Goal: Communication & Community: Answer question/provide support

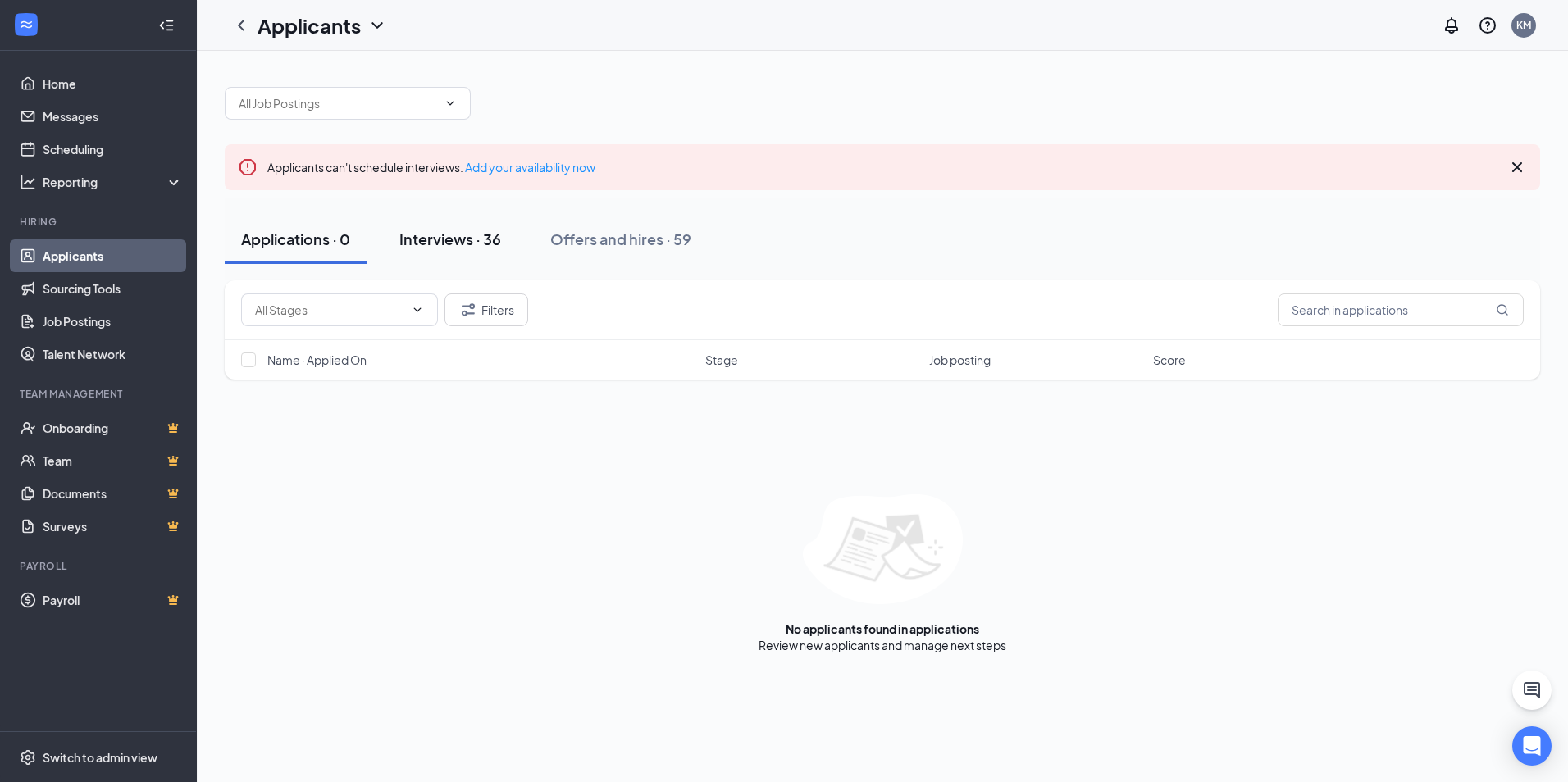
click at [487, 243] on div "Interviews · 36" at bounding box center [450, 239] width 102 height 21
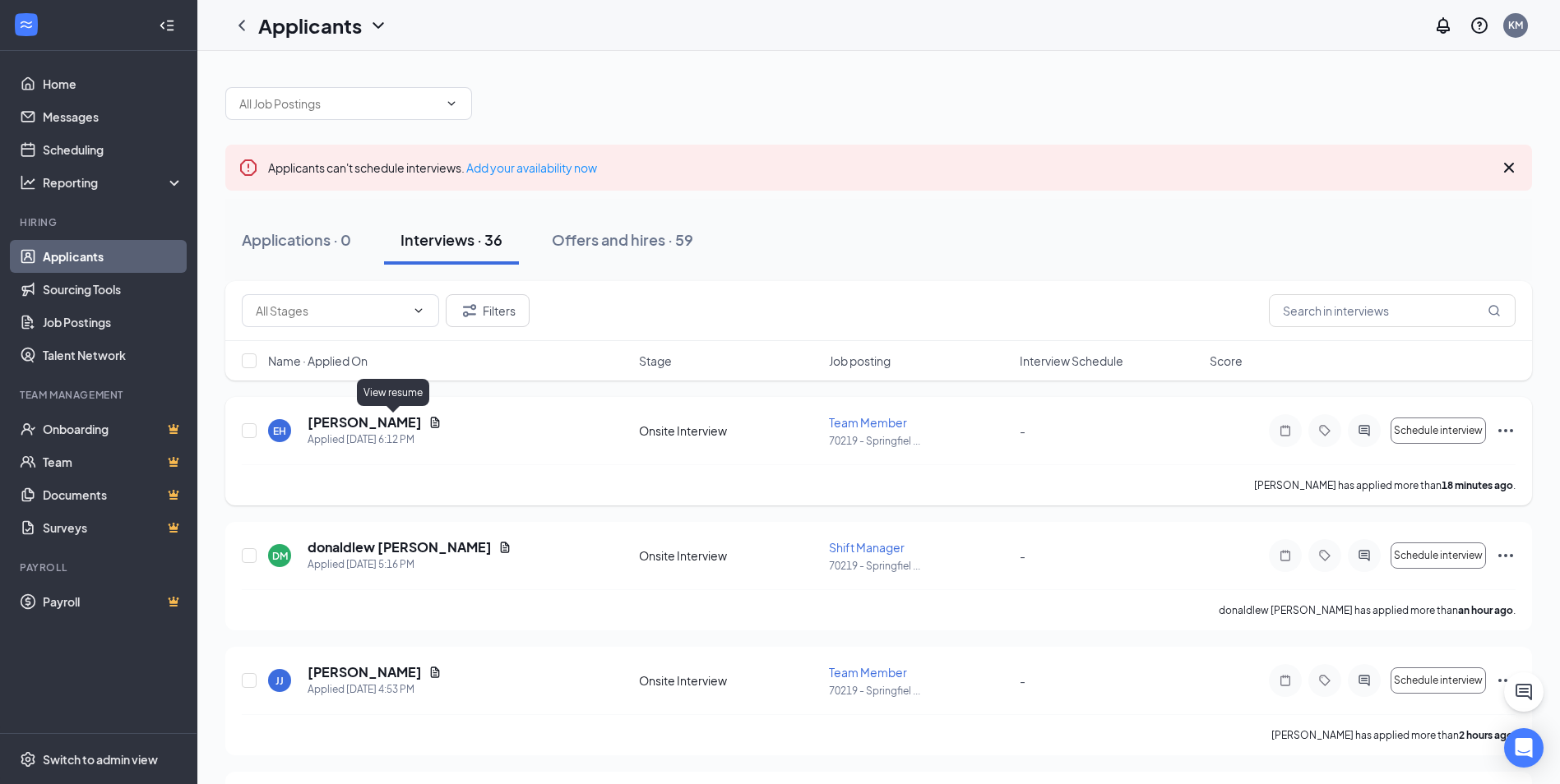
click at [429, 425] on icon "Document" at bounding box center [435, 423] width 13 height 13
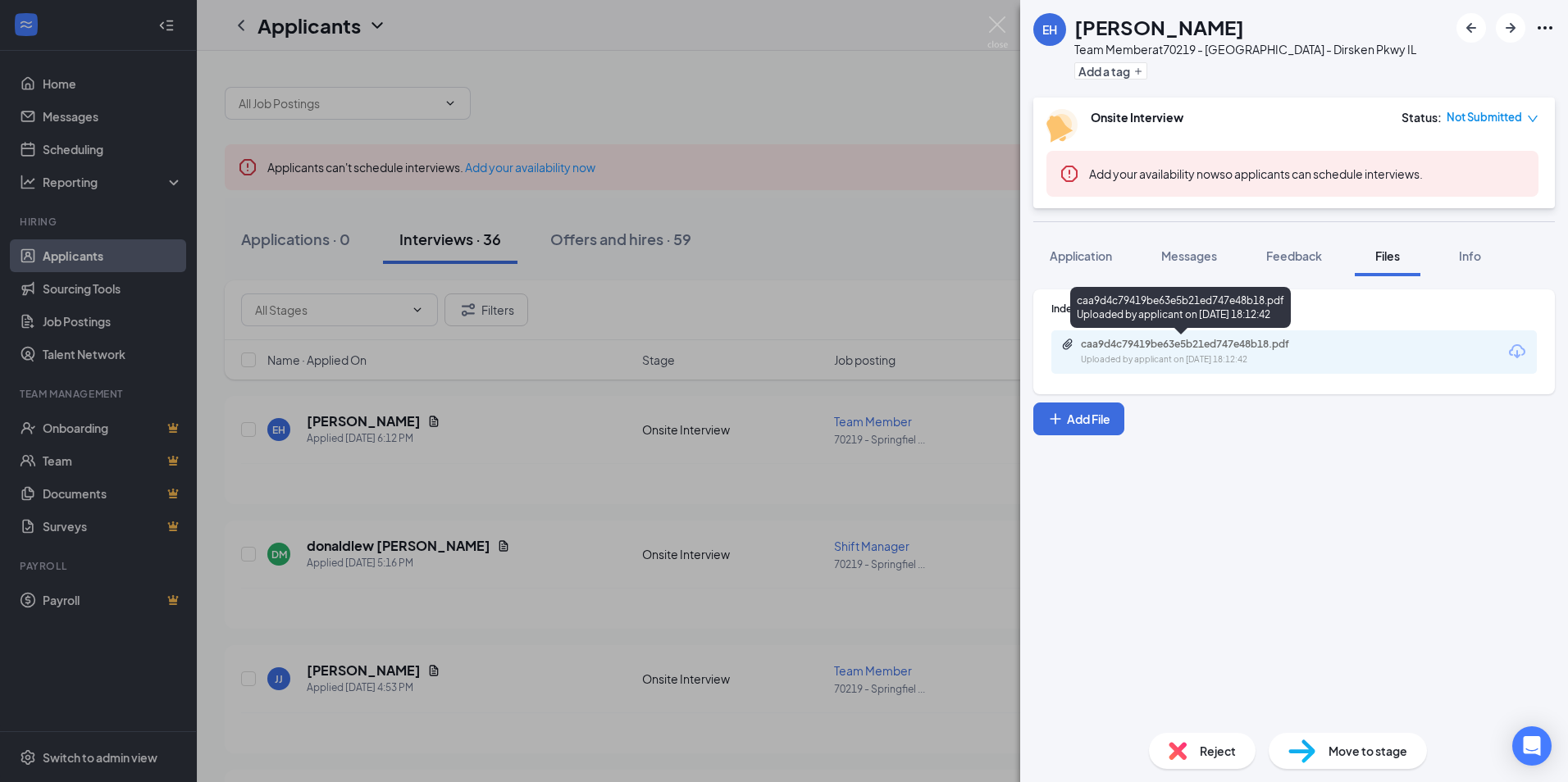
click at [1159, 341] on div "caa9d4c79419be63e5b21ed747e48b18.pdf" at bounding box center [1195, 345] width 230 height 13
click at [1127, 340] on div "caa9d4c79419be63e5b21ed747e48b18.pdf" at bounding box center [1195, 345] width 230 height 13
click at [1176, 245] on button "Messages" at bounding box center [1189, 256] width 89 height 41
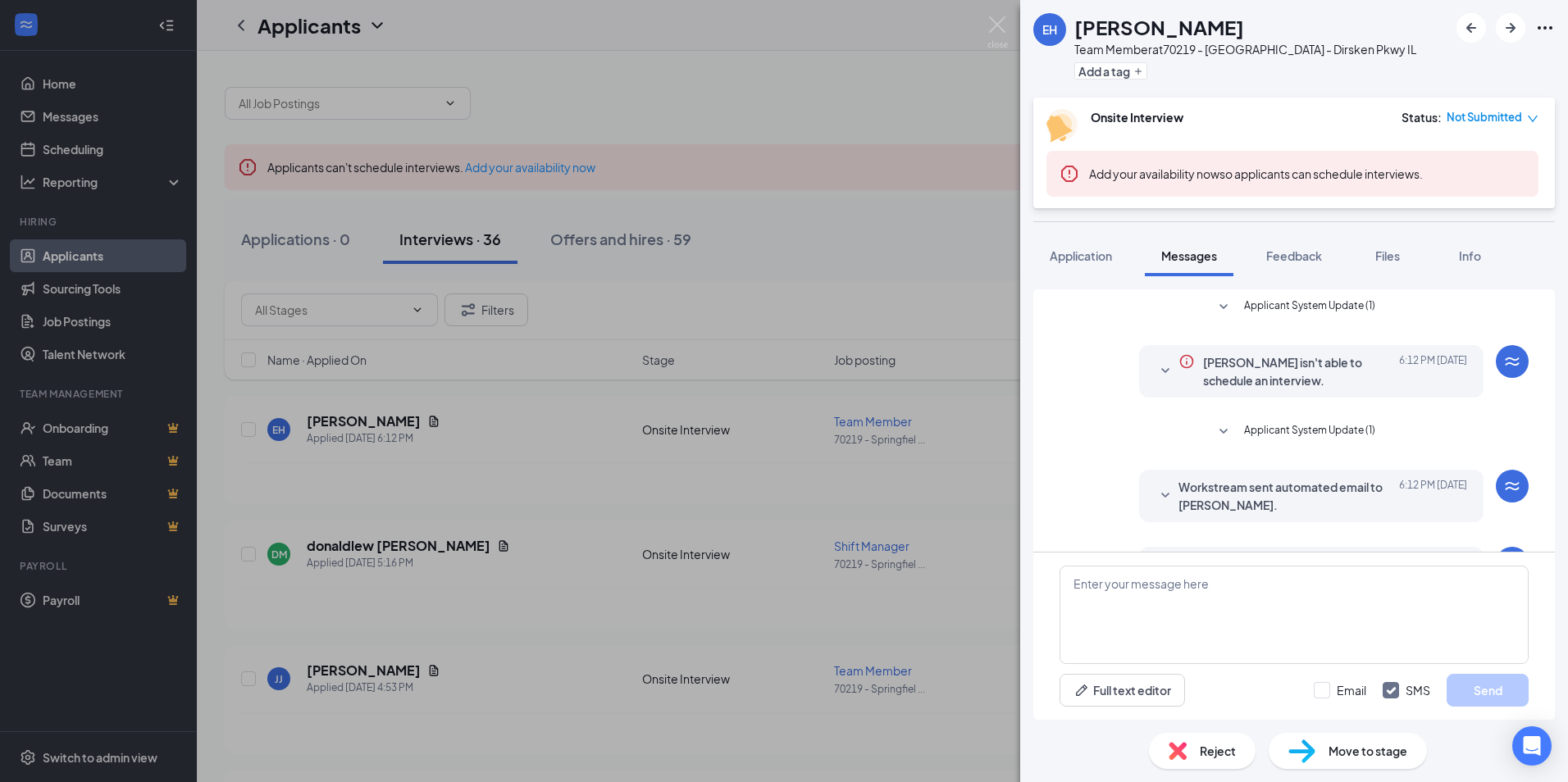
scroll to position [64, 0]
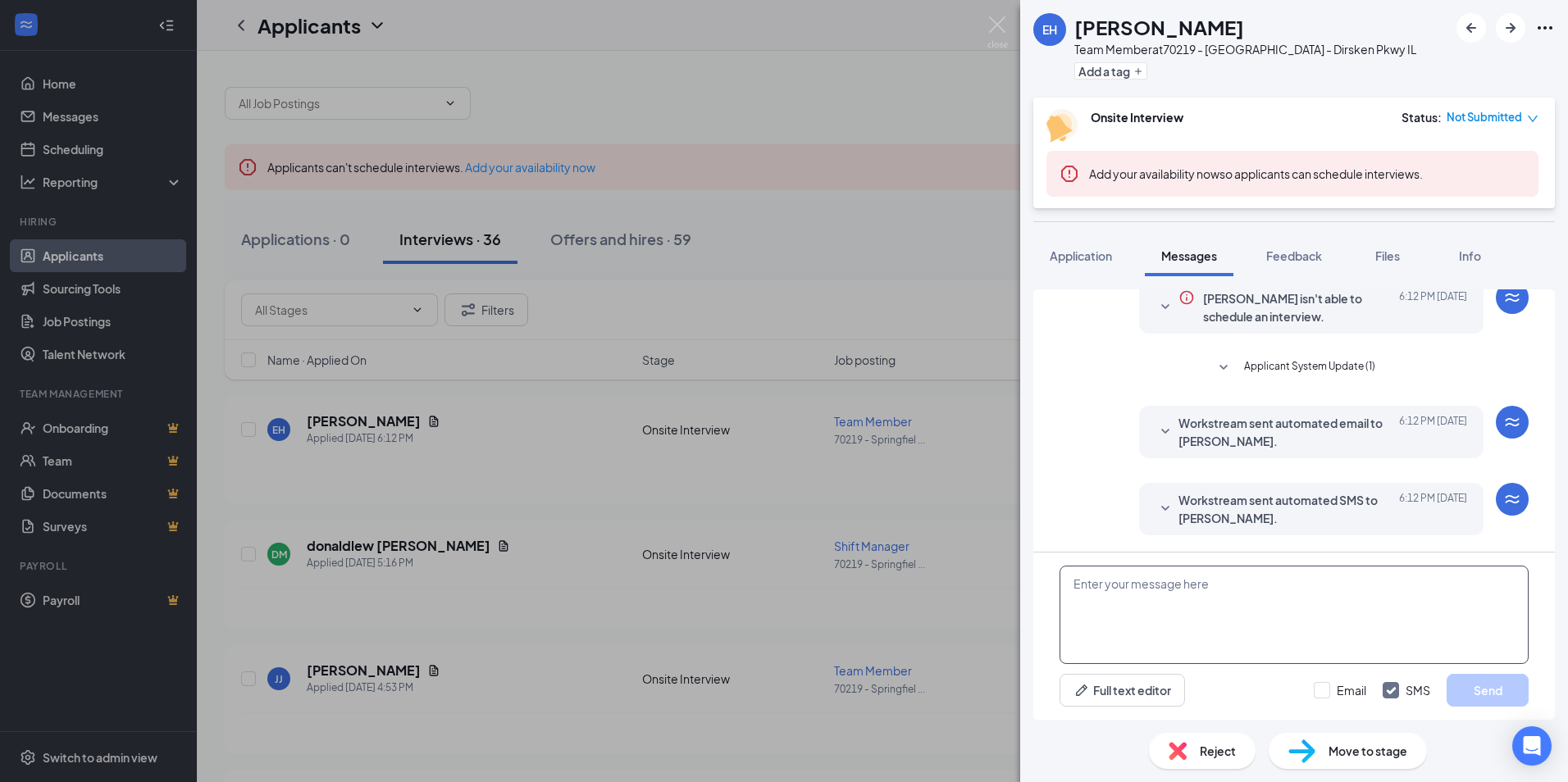
click at [1238, 643] on textarea at bounding box center [1294, 615] width 469 height 98
type textarea "Hello [PERSON_NAME], I am doing a few interviews [DATE]. Would you like to set …"
click at [1479, 693] on button "Send" at bounding box center [1488, 691] width 82 height 33
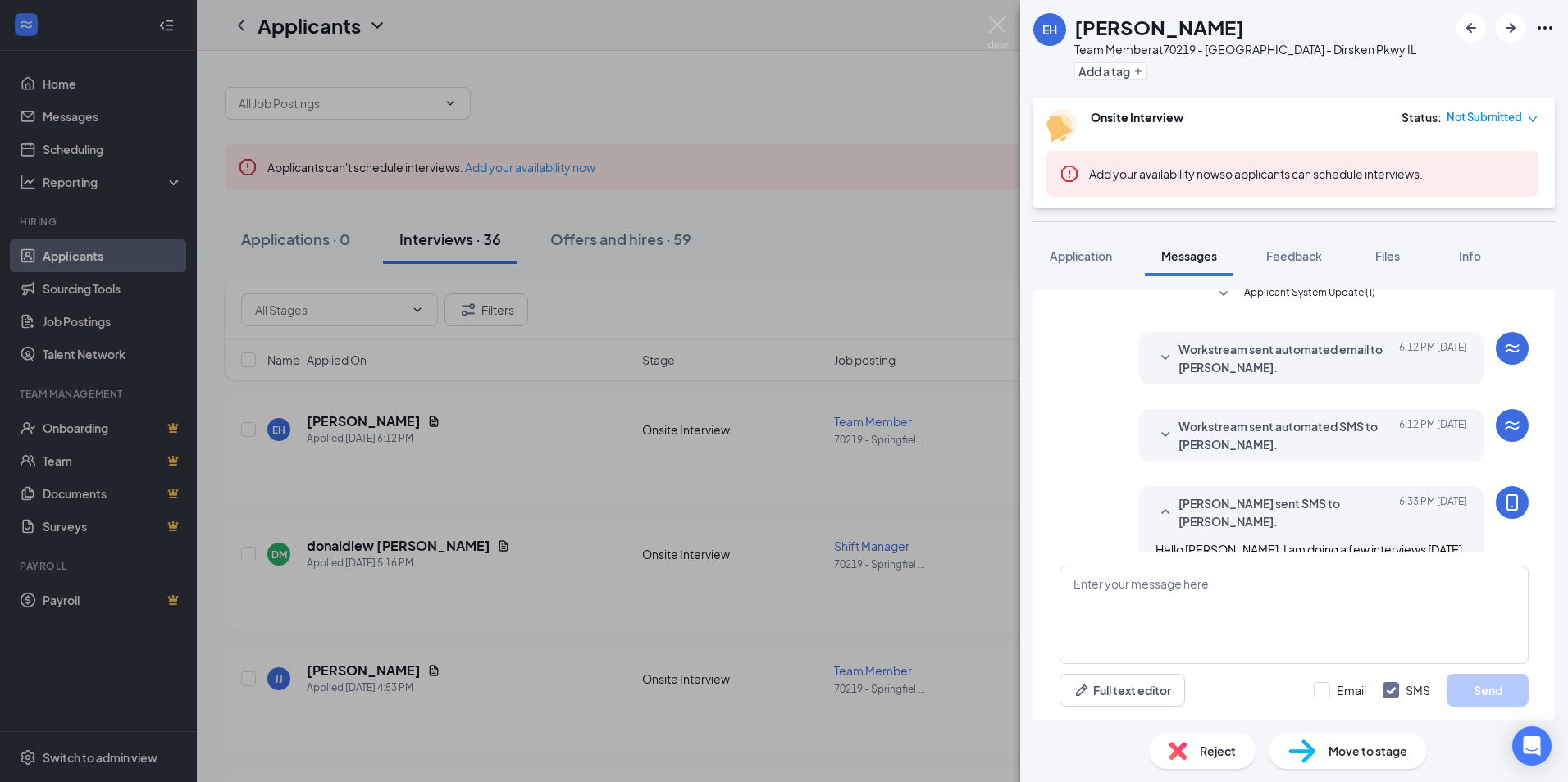
scroll to position [171, 0]
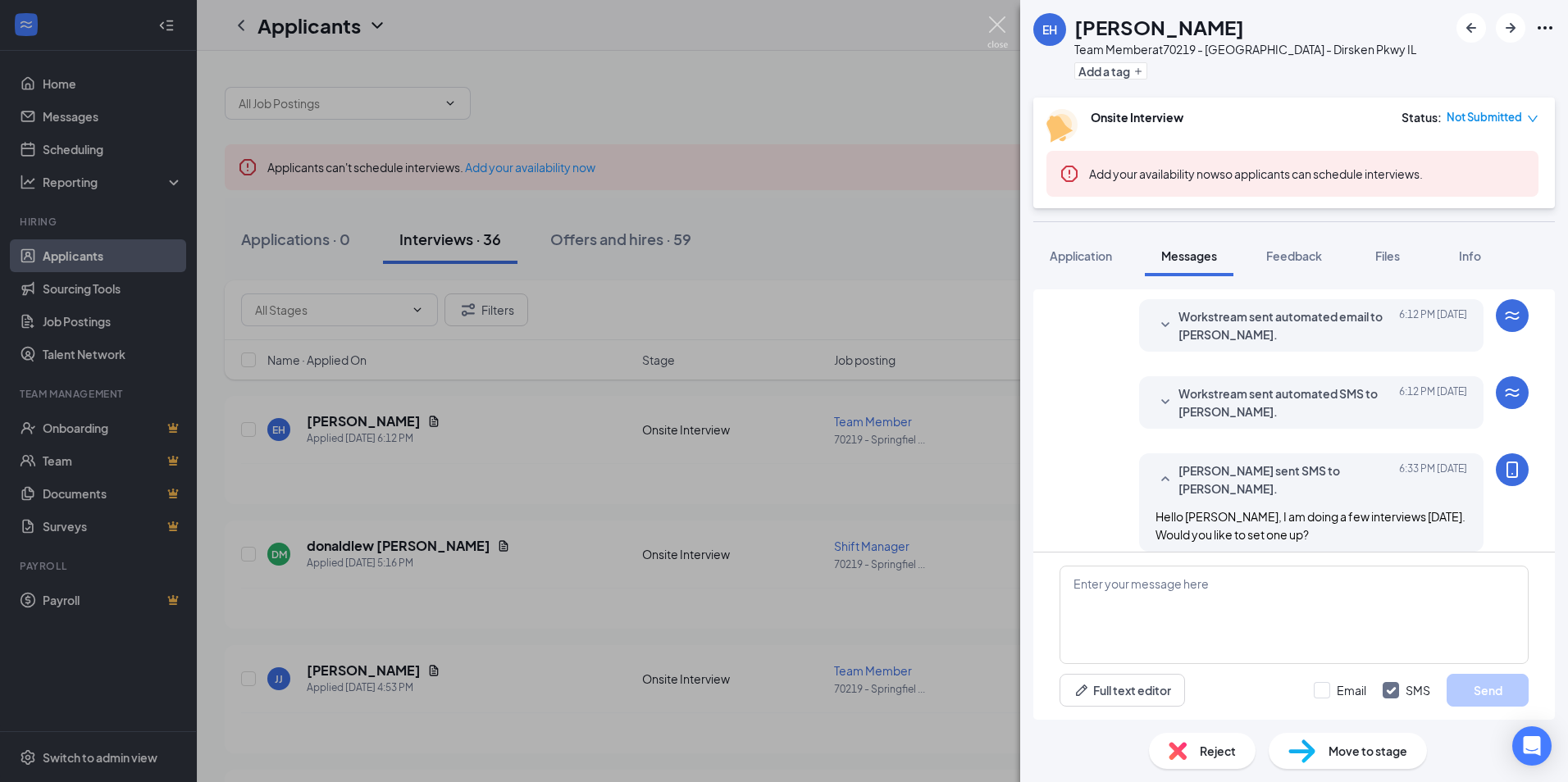
drag, startPoint x: 1001, startPoint y: 24, endPoint x: 990, endPoint y: 34, distance: 14.9
click at [1000, 24] on img at bounding box center [997, 32] width 21 height 32
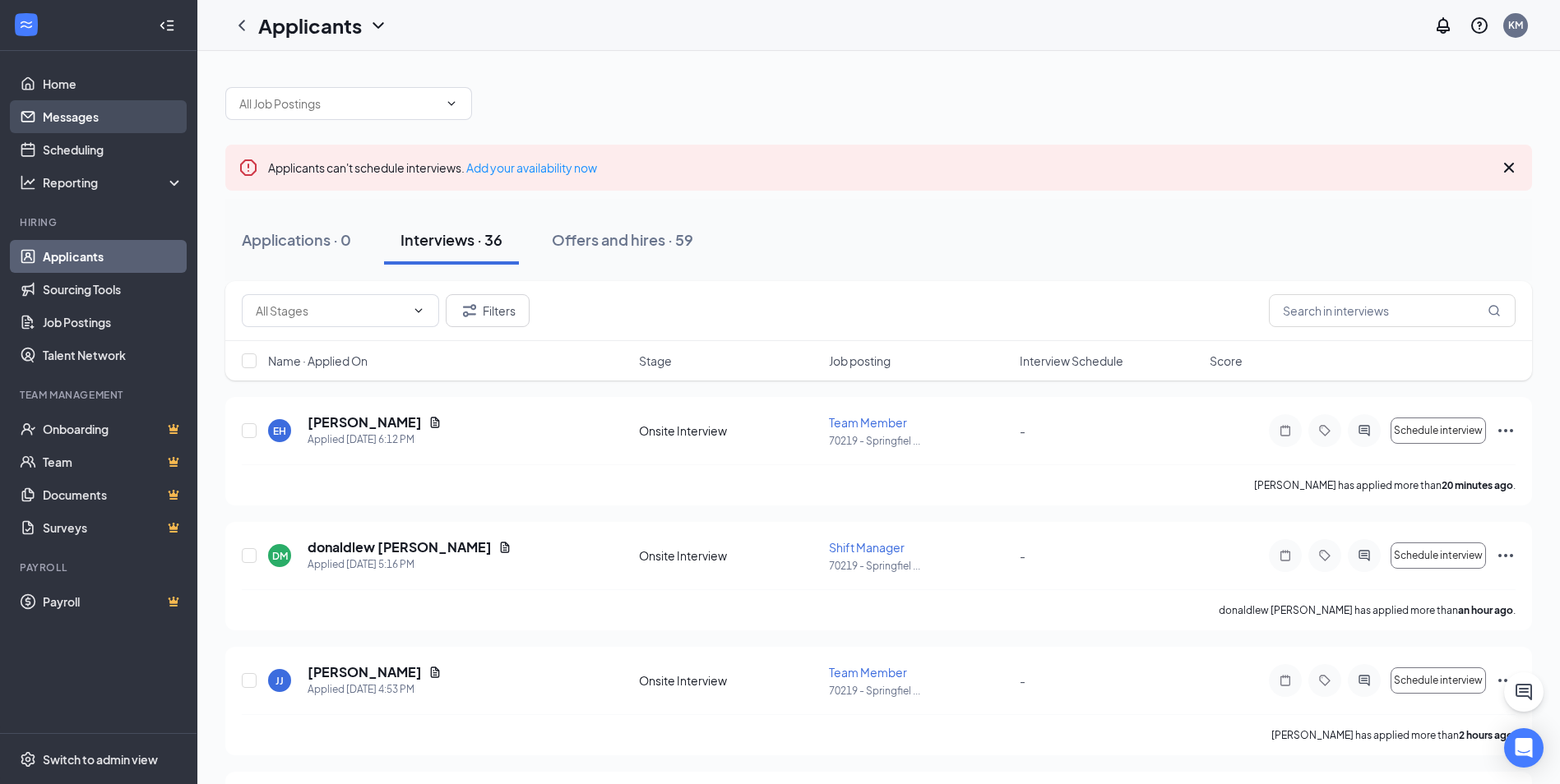
click at [122, 108] on link "Messages" at bounding box center [113, 117] width 141 height 33
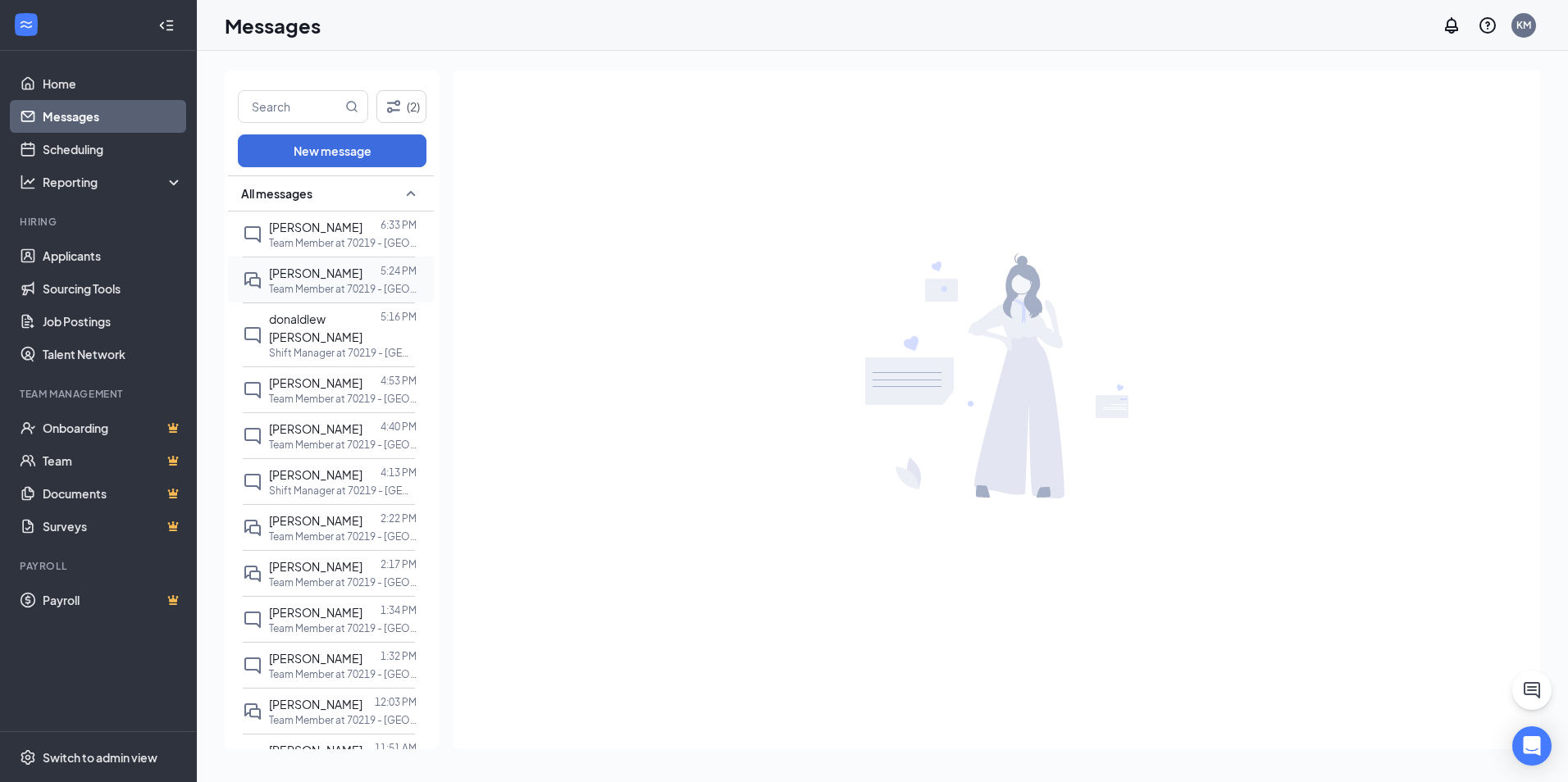
click at [319, 295] on p "Team Member at 70219 - [GEOGRAPHIC_DATA] - Dirsken Pkwy IL" at bounding box center [343, 289] width 148 height 14
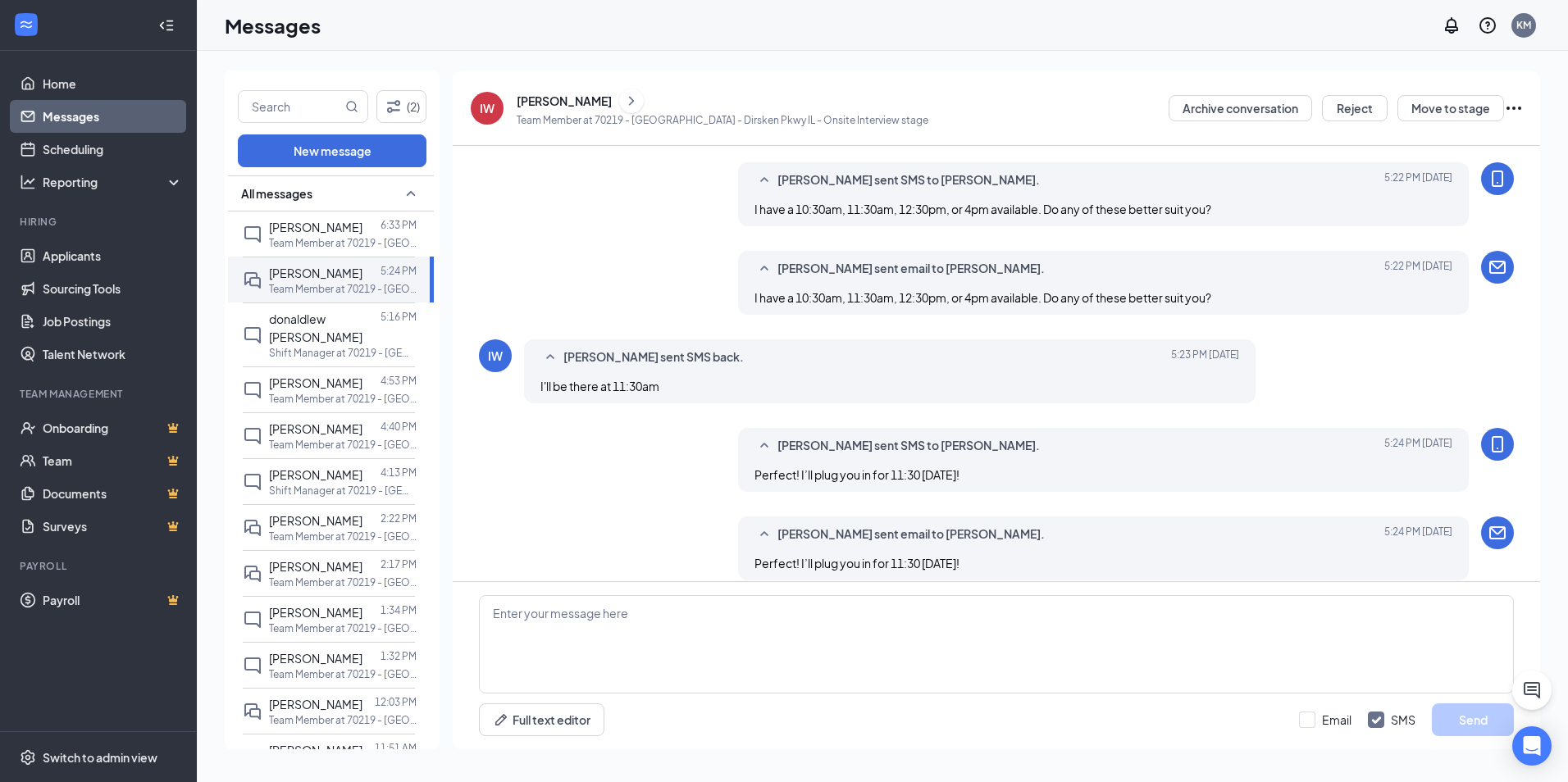
scroll to position [475, 0]
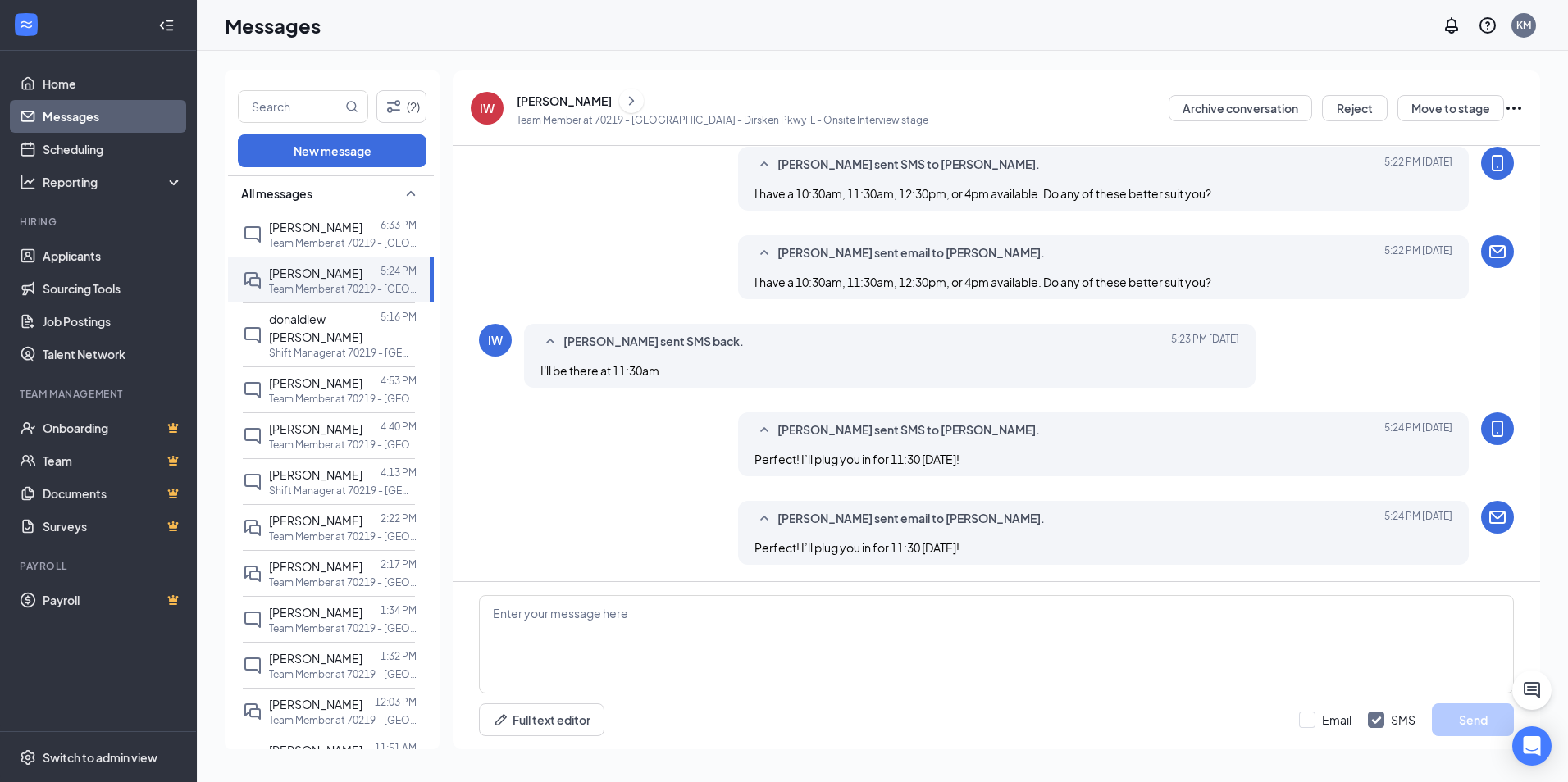
click at [1511, 112] on icon "Ellipses" at bounding box center [1514, 108] width 20 height 20
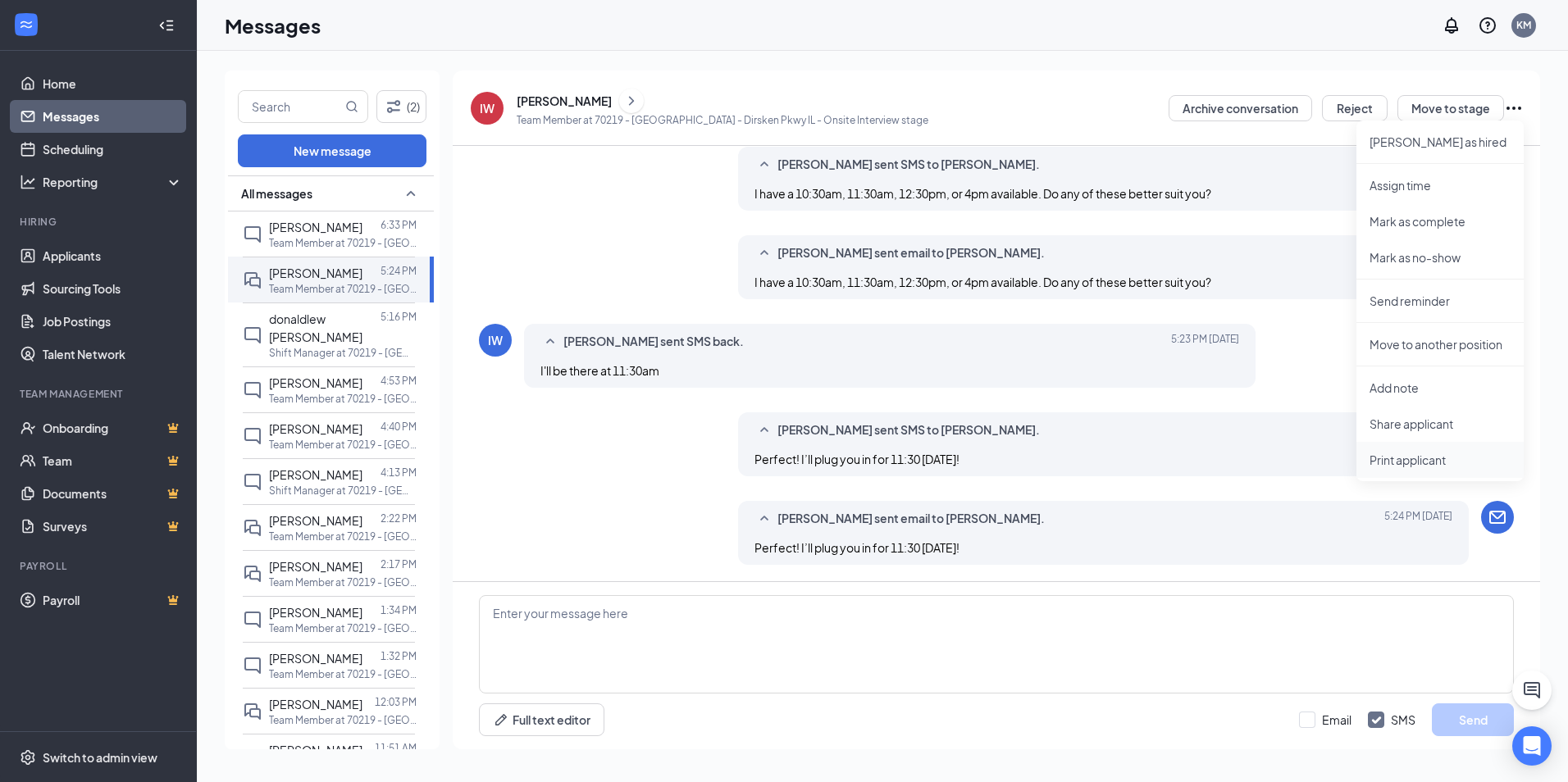
click at [1434, 460] on p "Print applicant" at bounding box center [1440, 460] width 141 height 16
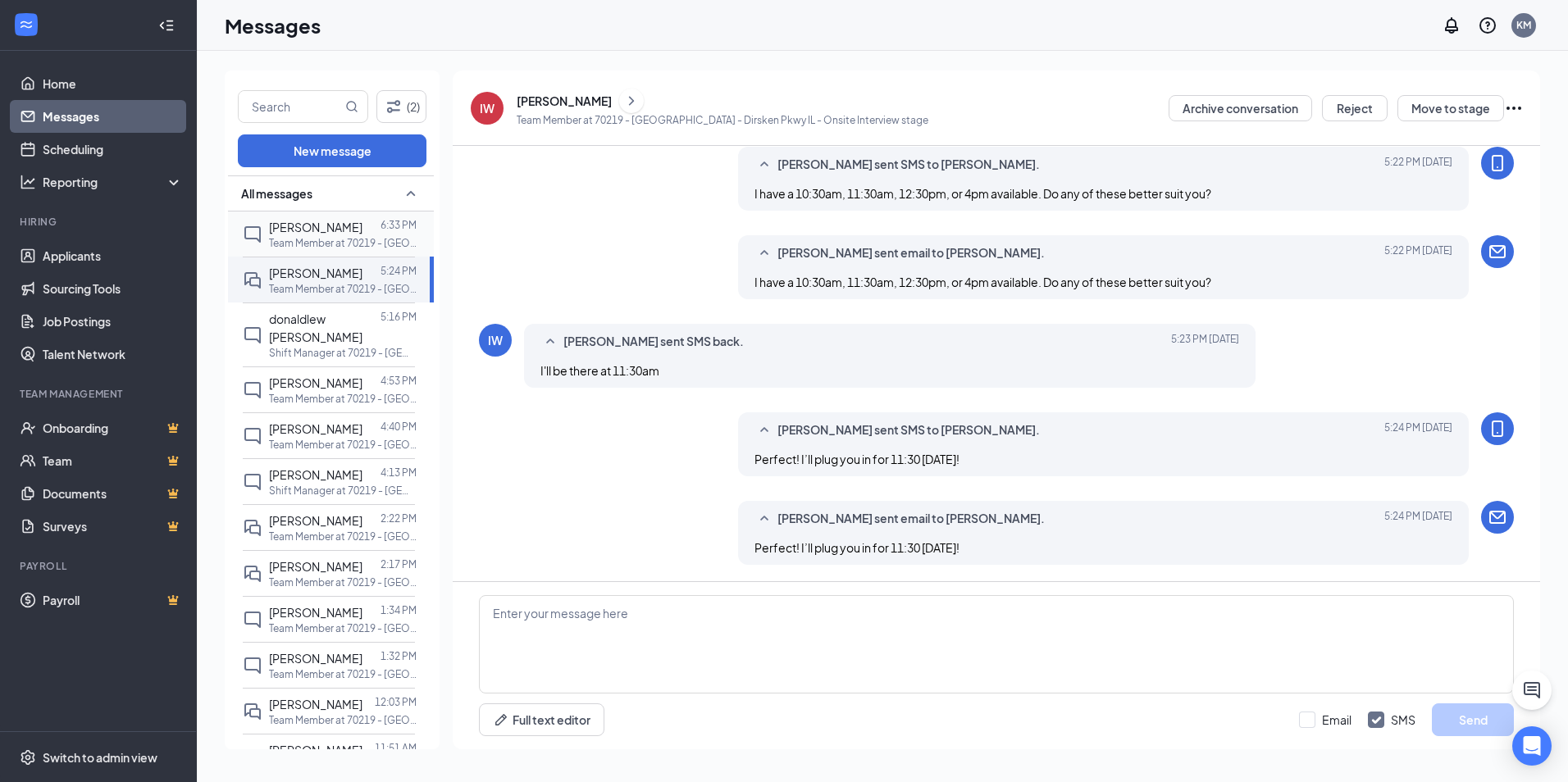
click at [320, 245] on p "Team Member at 70219 - [GEOGRAPHIC_DATA] - Dirsken Pkwy IL" at bounding box center [343, 243] width 148 height 14
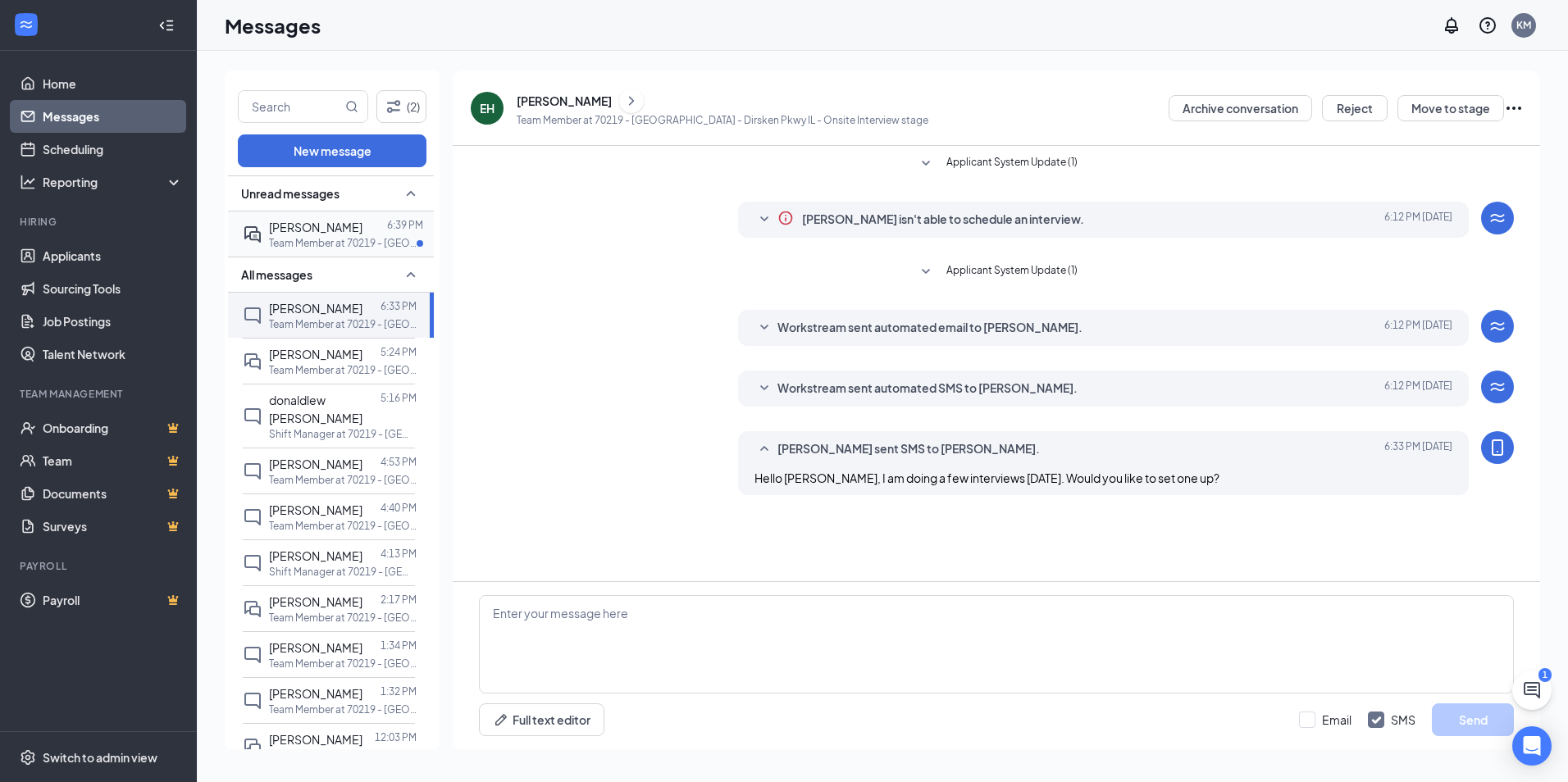
click at [334, 254] on div "Brandon Bentley 6:39 PM Team Member at 70219 - Springfield - Dirsken Pkwy IL" at bounding box center [329, 234] width 172 height 45
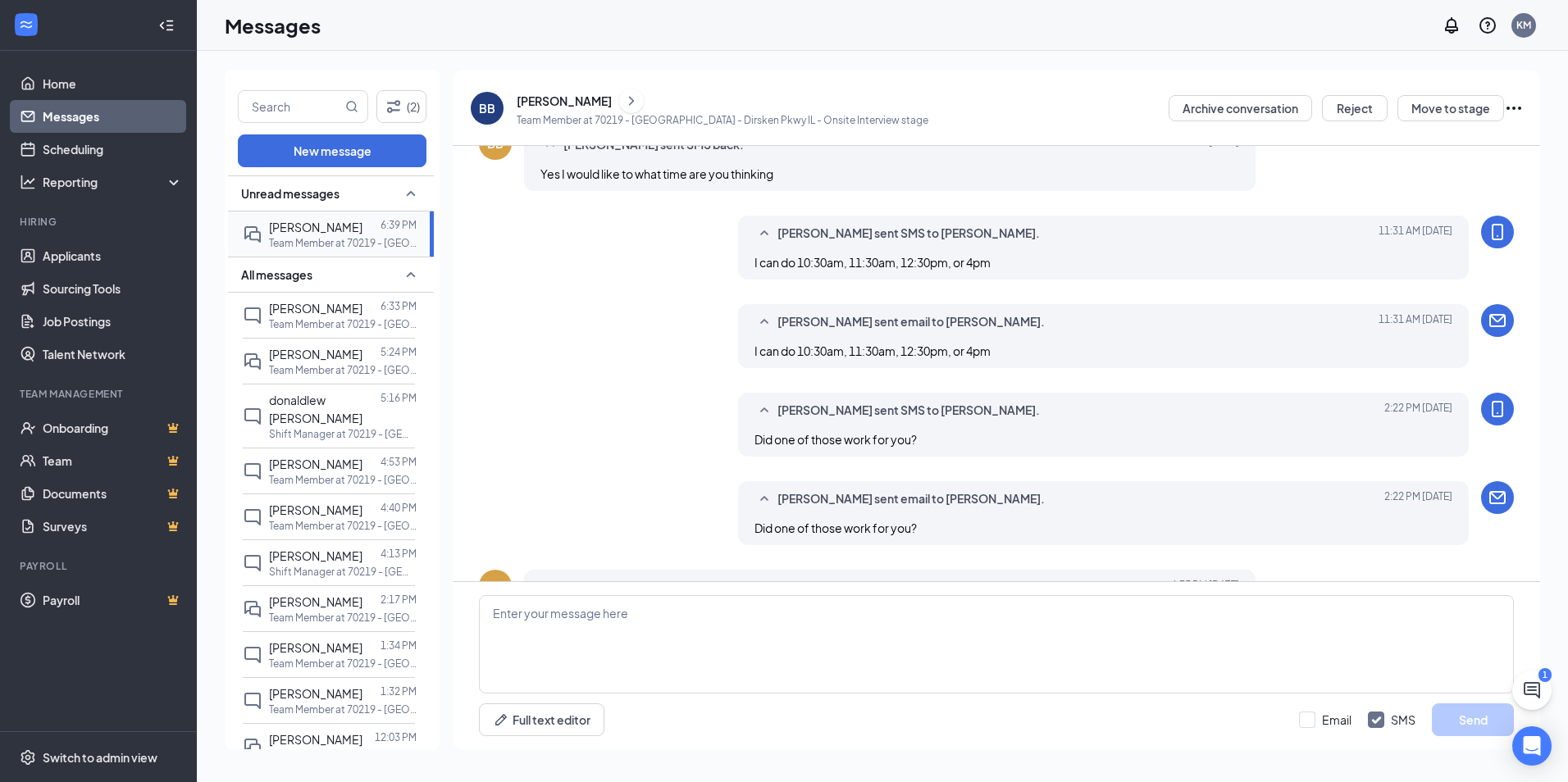
scroll to position [480, 0]
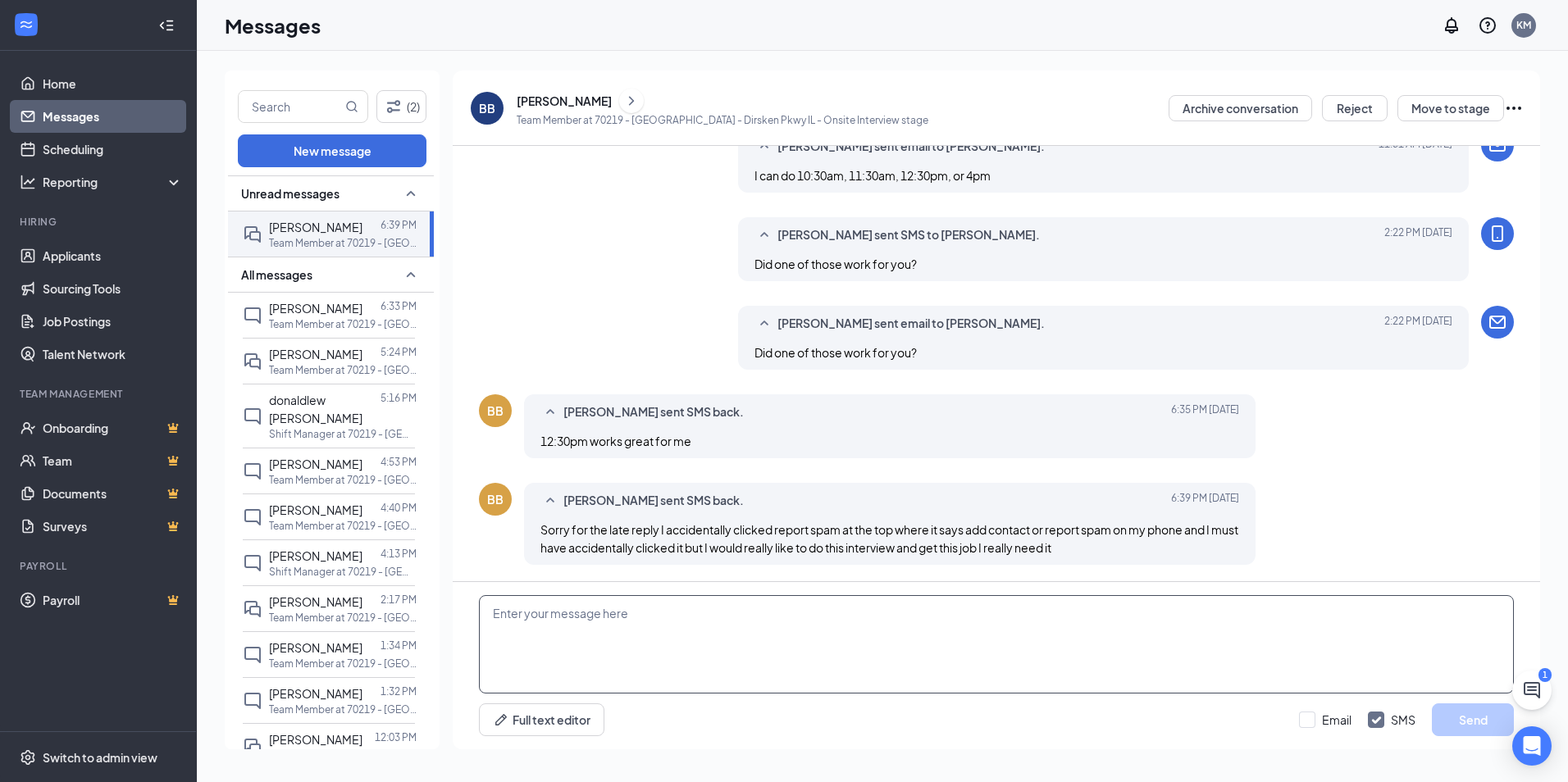
click at [1063, 679] on textarea at bounding box center [996, 645] width 1035 height 98
type textarea "Okay, I will plug you in for 12:30pm this Friday!"
click at [1476, 728] on button "Send" at bounding box center [1473, 720] width 82 height 33
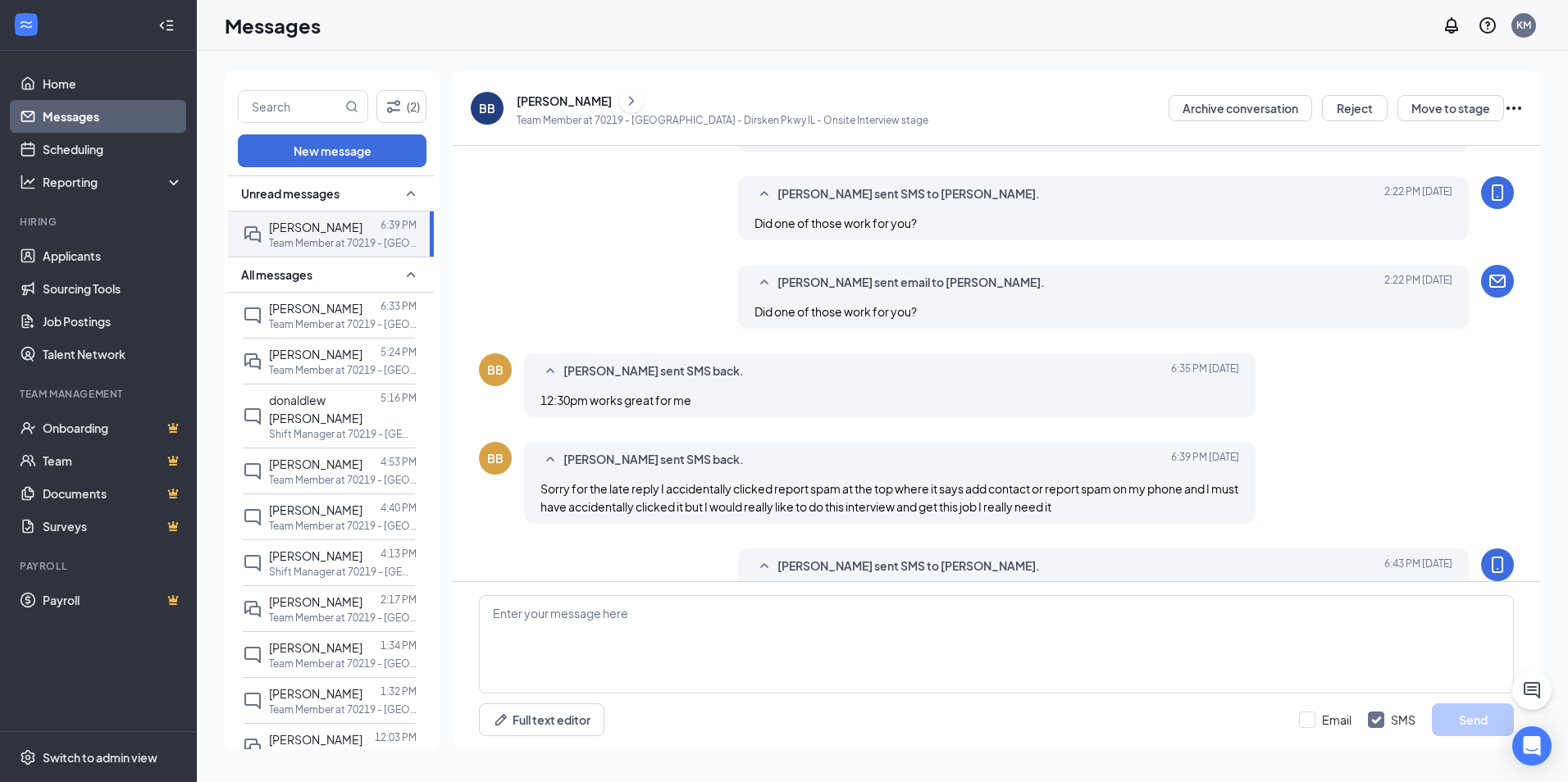
scroll to position [569, 0]
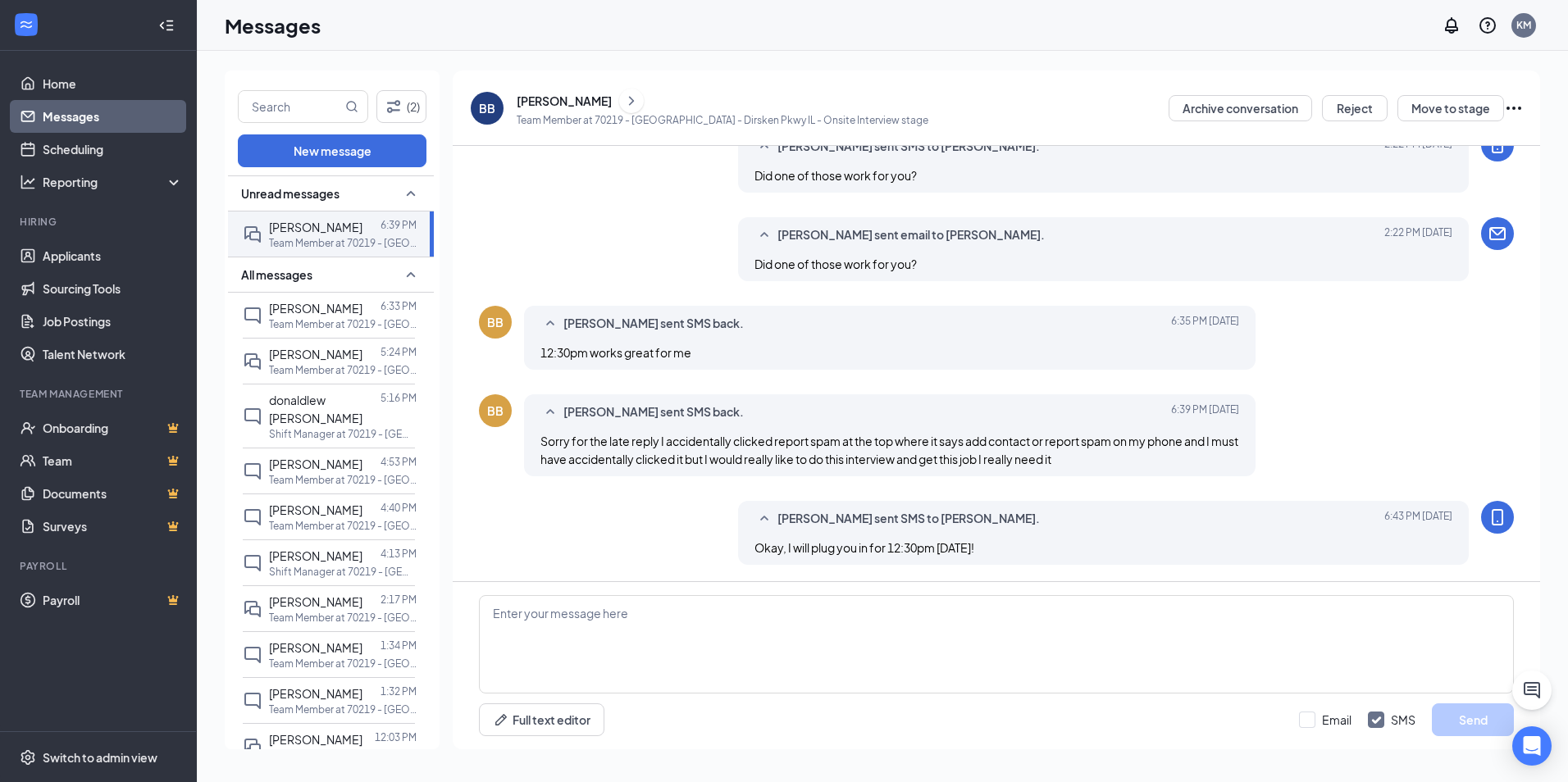
click at [1520, 111] on icon "Ellipses" at bounding box center [1514, 108] width 20 height 20
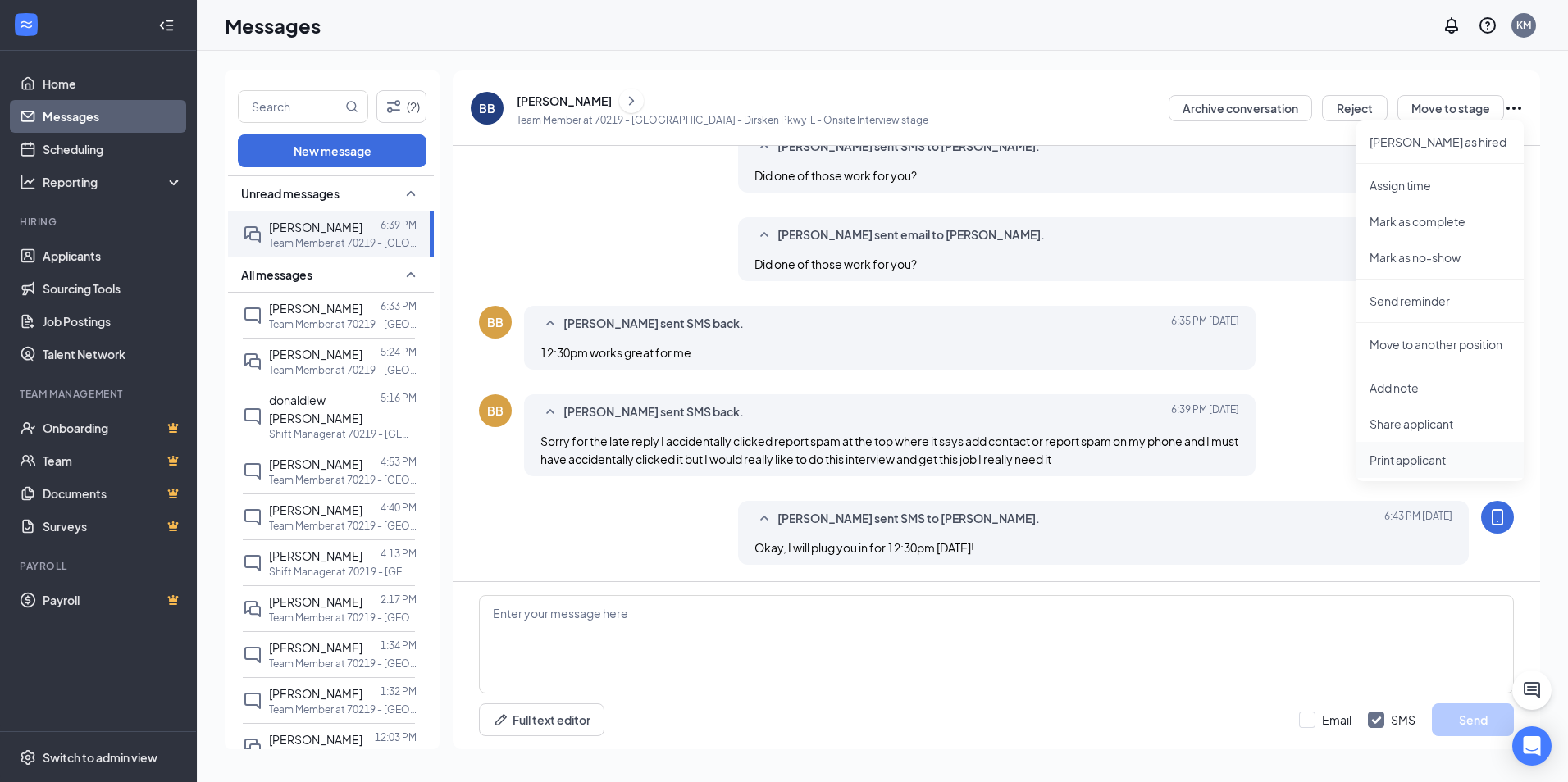
click at [1398, 473] on li "Print applicant" at bounding box center [1440, 460] width 167 height 36
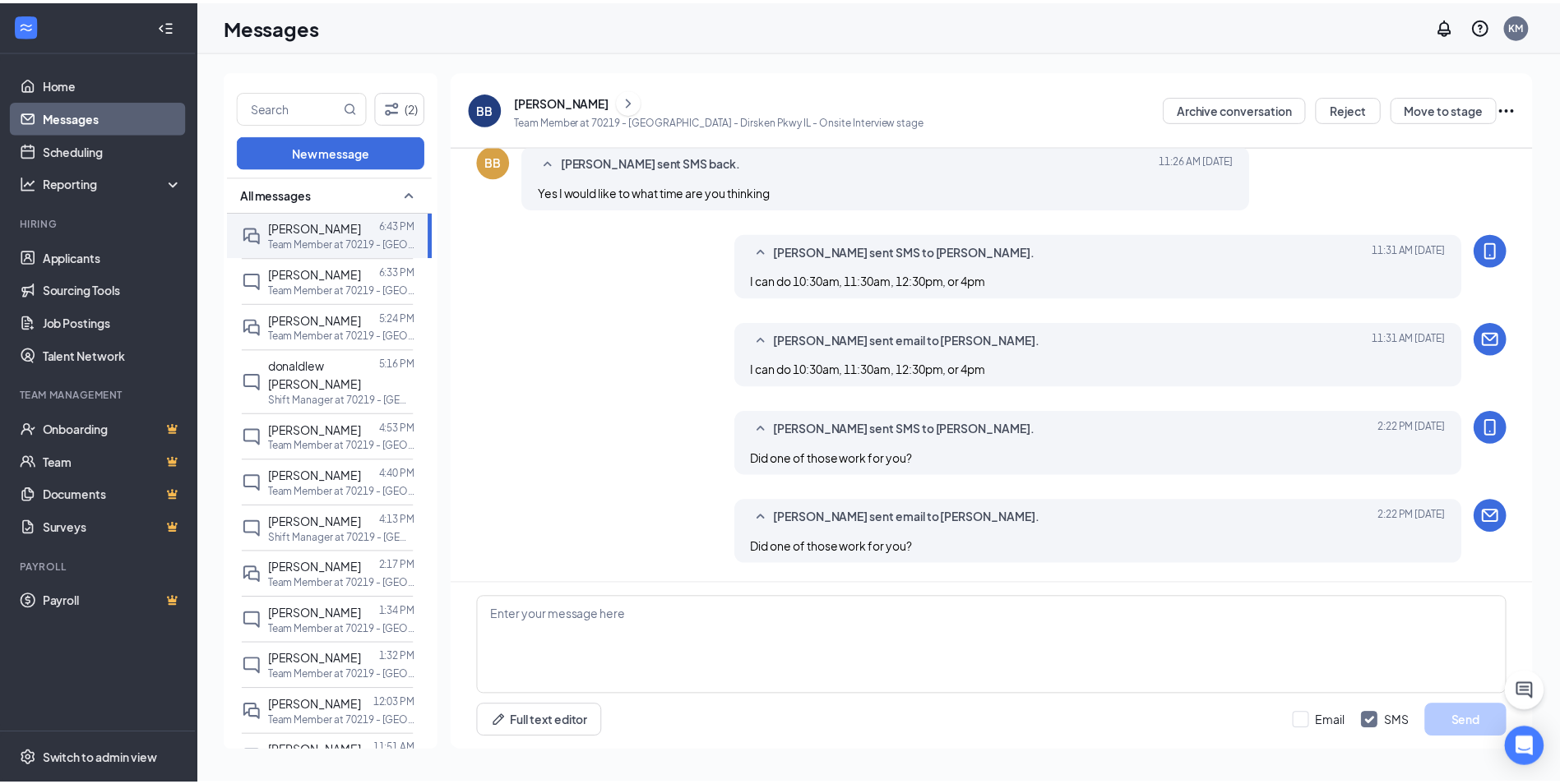
scroll to position [522, 0]
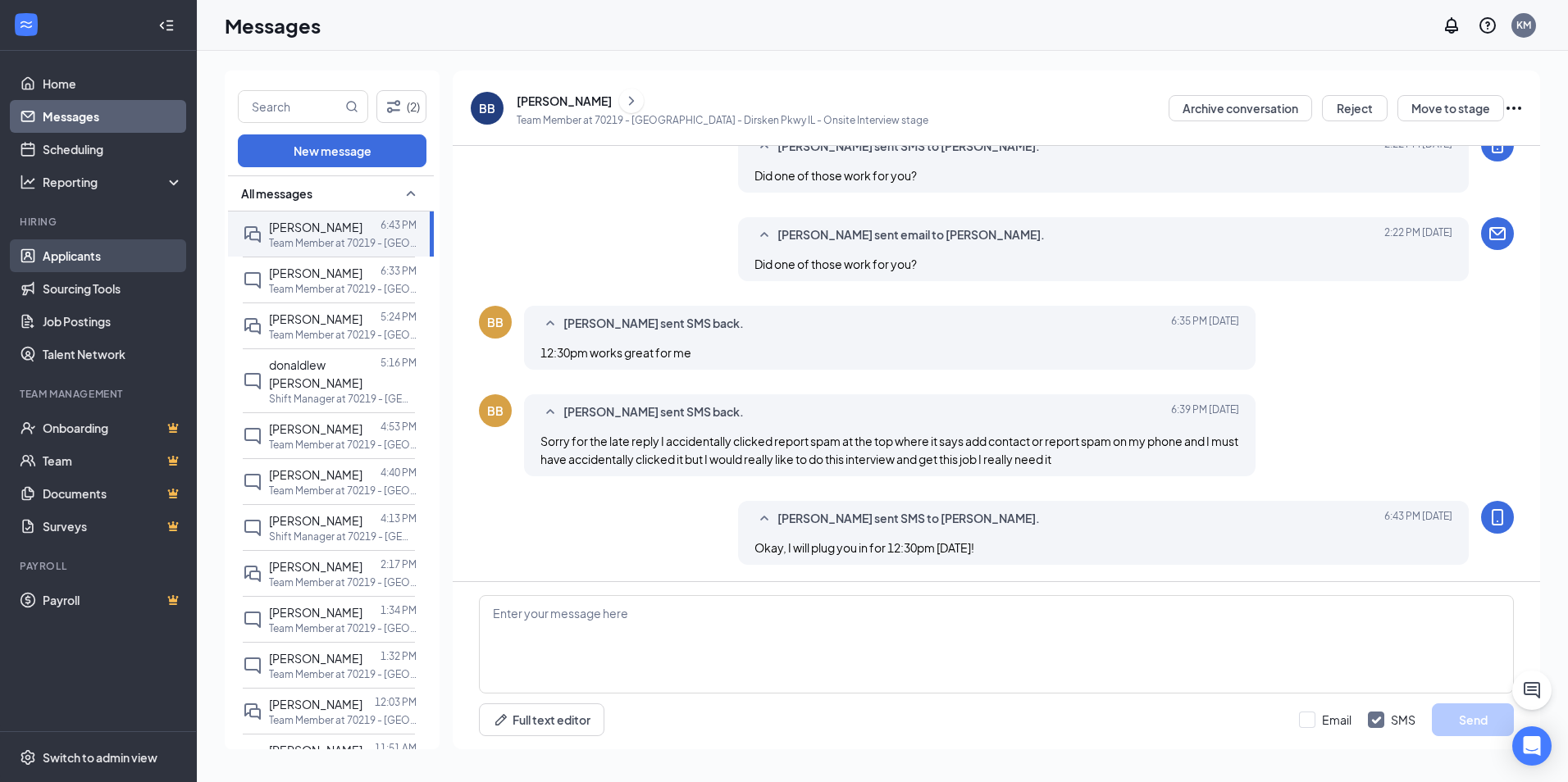
click at [112, 253] on link "Applicants" at bounding box center [112, 256] width 140 height 33
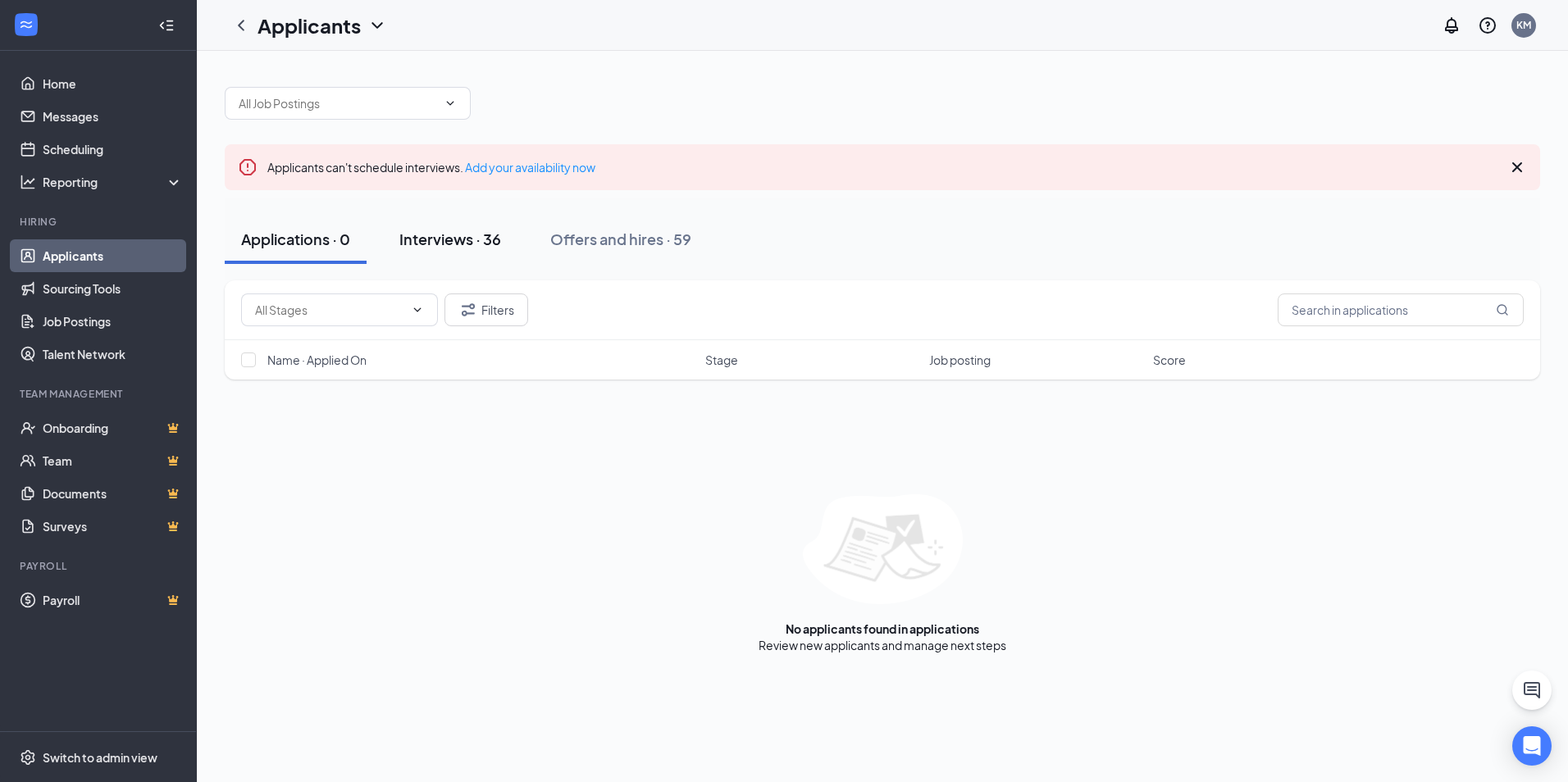
click at [448, 254] on button "Interviews · 36" at bounding box center [450, 240] width 135 height 49
